Goal: Task Accomplishment & Management: Manage account settings

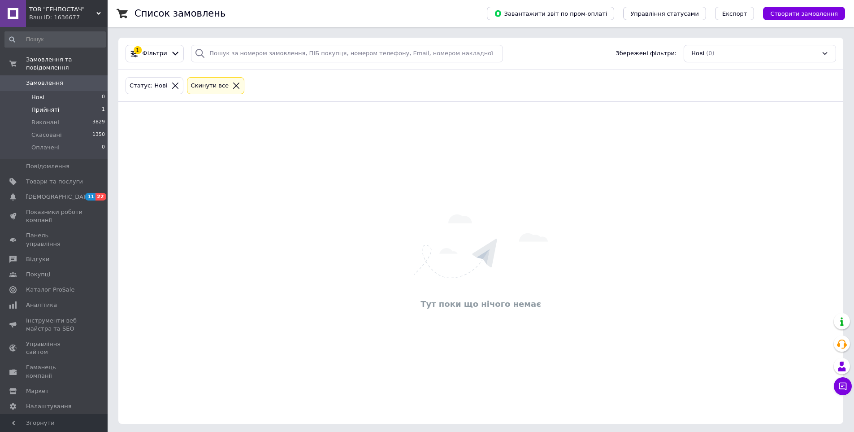
click at [81, 104] on li "Прийняті 1" at bounding box center [55, 110] width 110 height 13
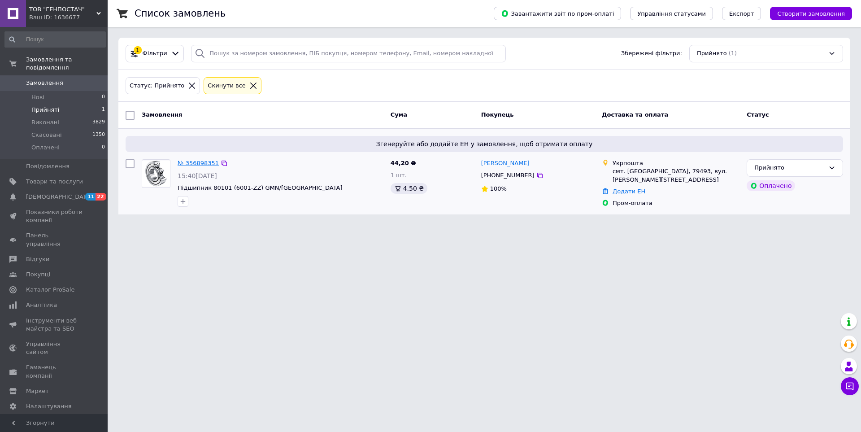
click at [200, 161] on link "№ 356898351" at bounding box center [198, 163] width 41 height 7
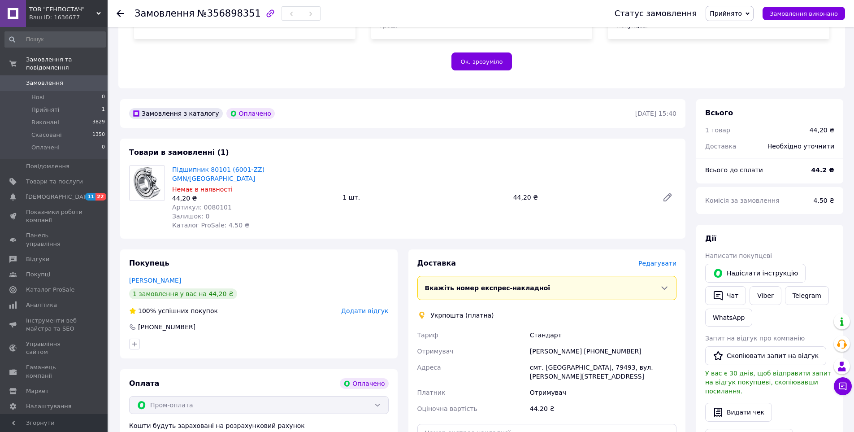
scroll to position [403, 0]
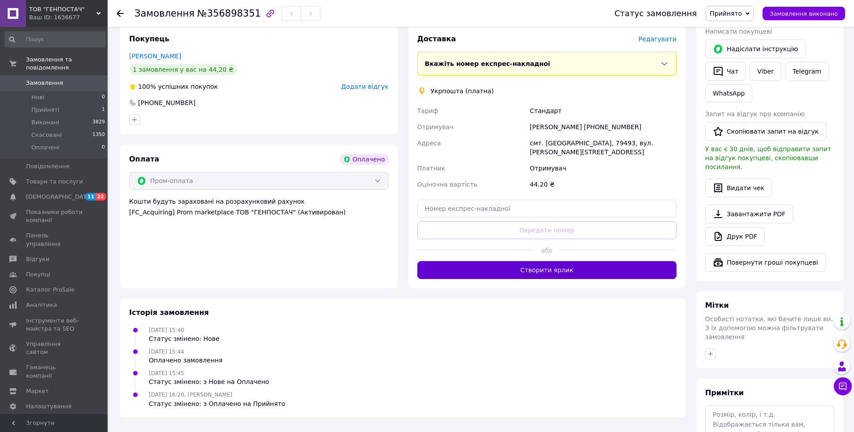
click at [565, 261] on button "Створити ярлик" at bounding box center [547, 270] width 260 height 18
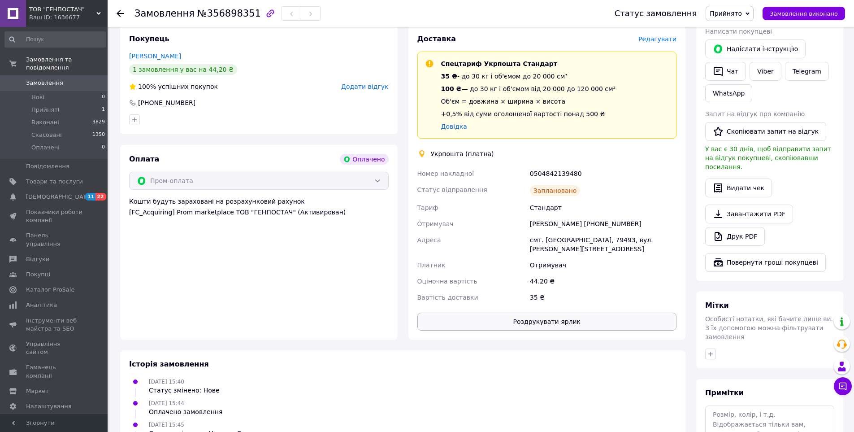
click at [565, 312] on button "Роздрукувати ярлик" at bounding box center [547, 321] width 260 height 18
click at [53, 106] on span "Прийняті" at bounding box center [45, 110] width 28 height 8
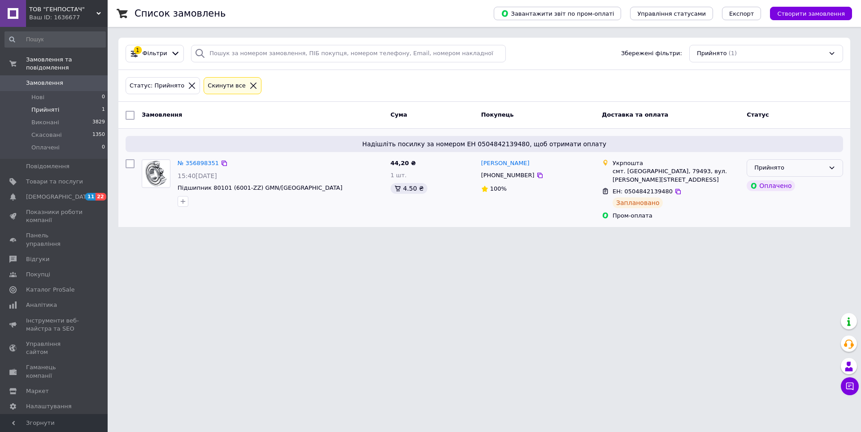
drag, startPoint x: 782, startPoint y: 164, endPoint x: 776, endPoint y: 171, distance: 9.0
click at [782, 164] on div "Прийнято" at bounding box center [789, 167] width 70 height 9
click at [766, 188] on li "Виконано" at bounding box center [794, 186] width 95 height 17
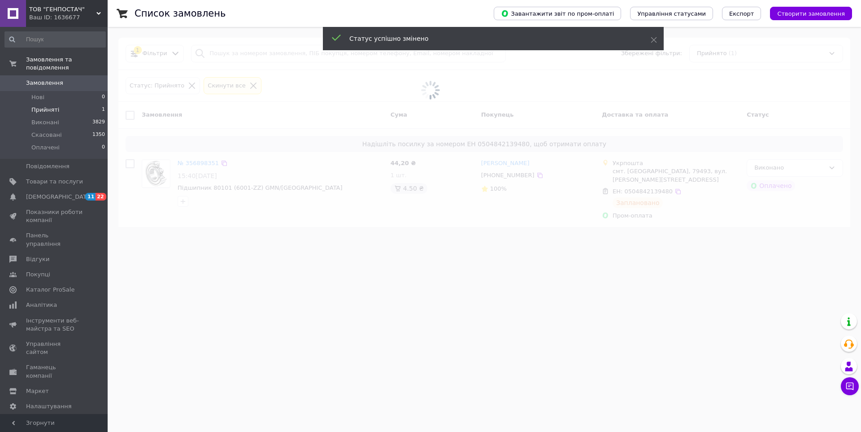
click at [707, 237] on span at bounding box center [430, 216] width 861 height 432
